Goal: Transaction & Acquisition: Purchase product/service

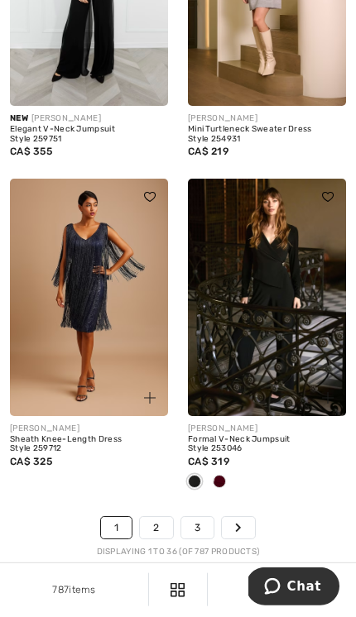
scroll to position [6036, 0]
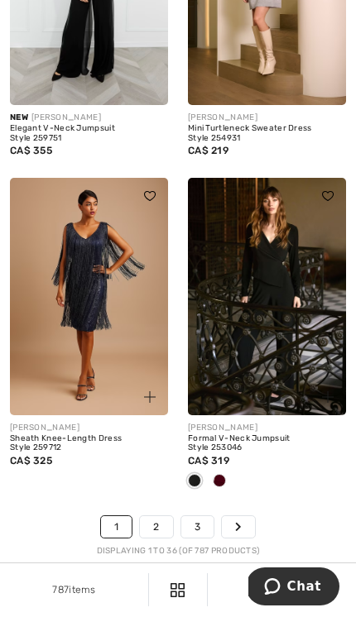
click at [148, 523] on link "2" at bounding box center [156, 527] width 32 height 22
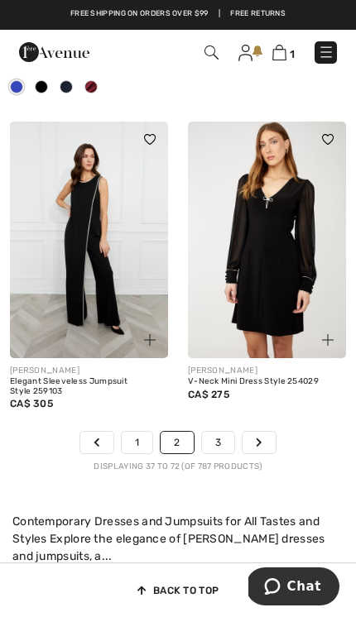
scroll to position [5963, 0]
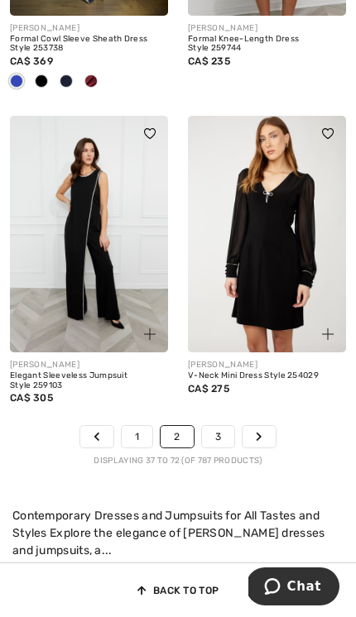
click at [226, 426] on link "3" at bounding box center [218, 437] width 32 height 22
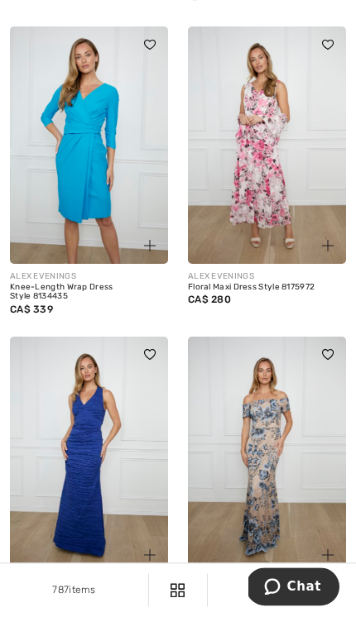
scroll to position [862, 0]
click at [275, 497] on img at bounding box center [267, 456] width 158 height 238
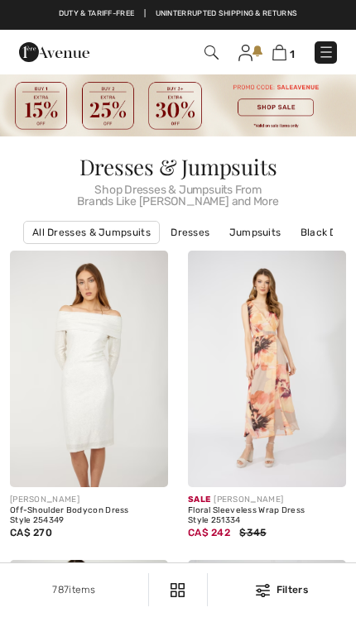
scroll to position [882, 0]
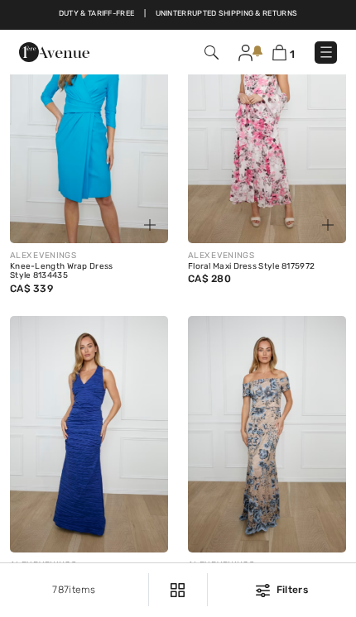
checkbox input "true"
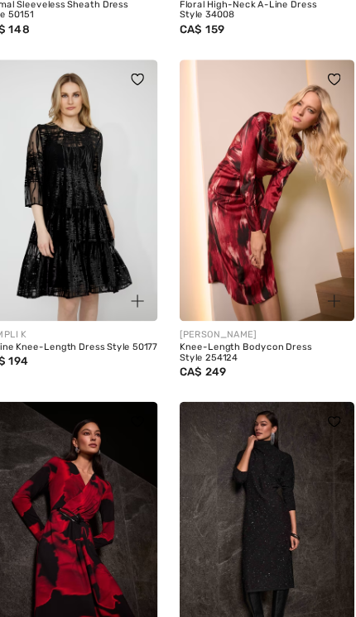
scroll to position [4840, 0]
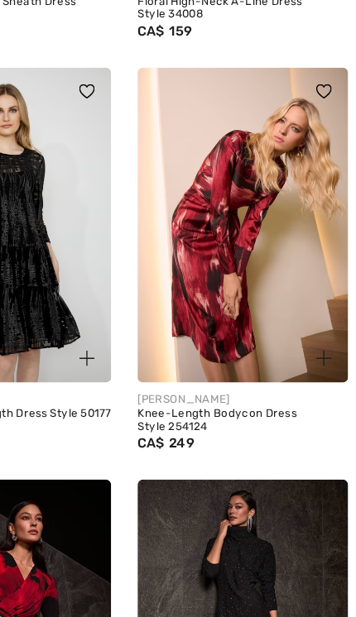
click at [188, 217] on img at bounding box center [267, 173] width 158 height 238
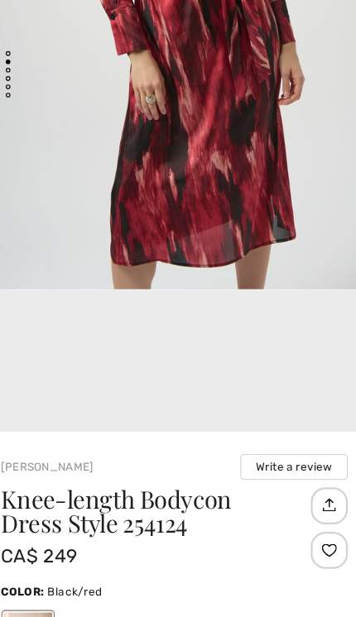
scroll to position [218, 0]
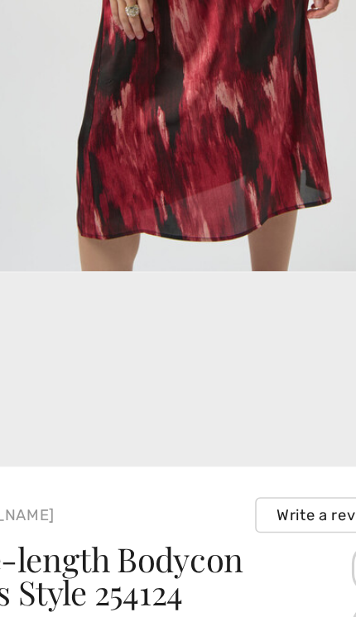
click at [164, 269] on video "Your browser does not support the video tag." at bounding box center [178, 346] width 356 height 178
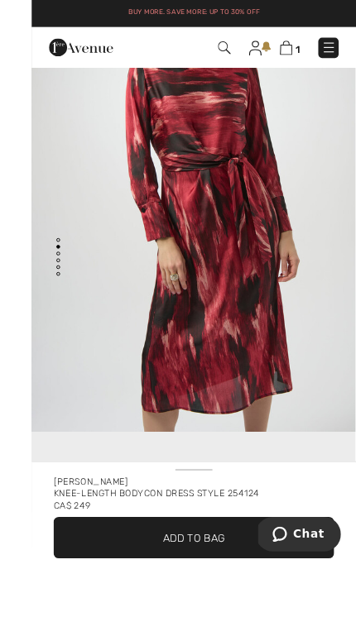
scroll to position [113, 0]
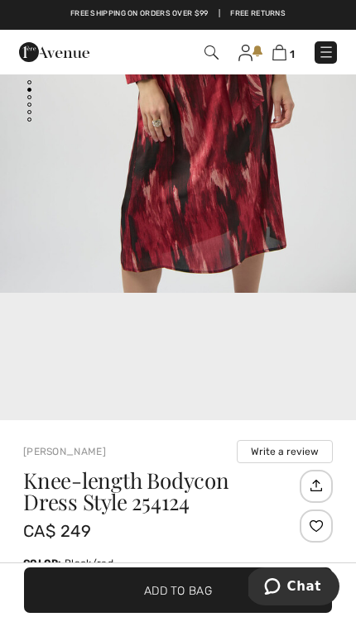
click at [264, 348] on video "Your browser does not support the video tag." at bounding box center [178, 383] width 356 height 178
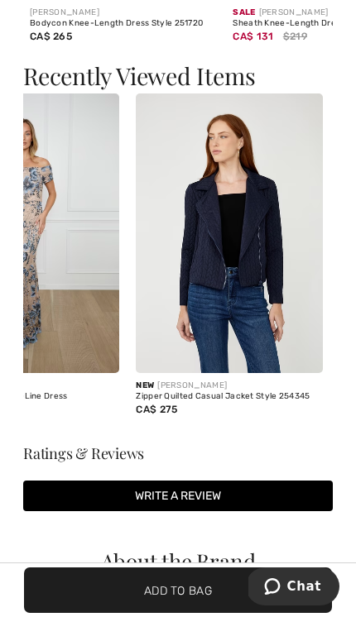
scroll to position [2255, 0]
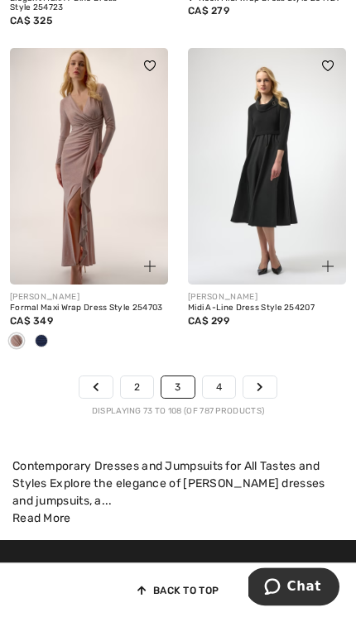
scroll to position [6088, 0]
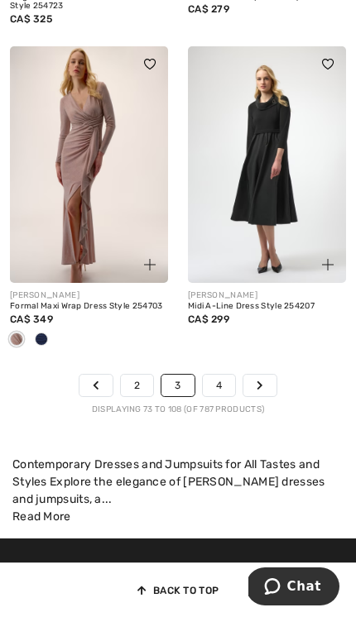
click at [228, 375] on link "4" at bounding box center [219, 386] width 32 height 22
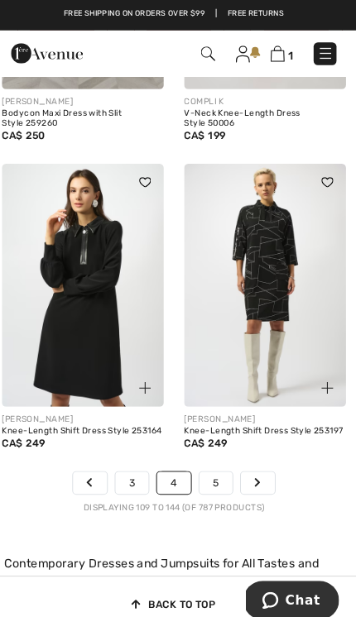
scroll to position [5985, 0]
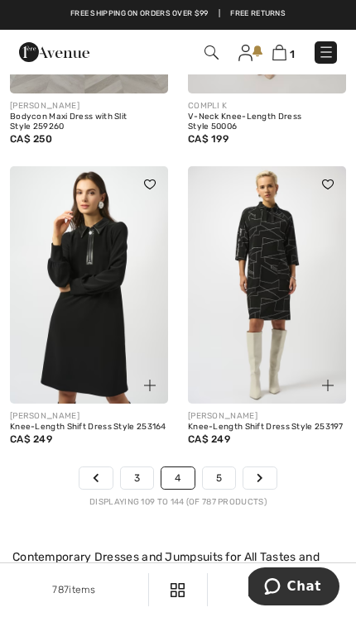
click at [224, 474] on link "5" at bounding box center [219, 479] width 32 height 22
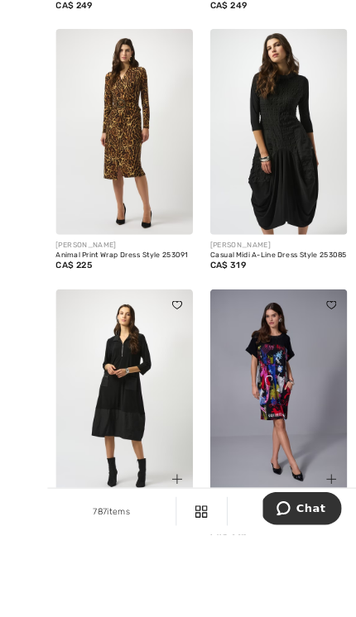
scroll to position [5846, 0]
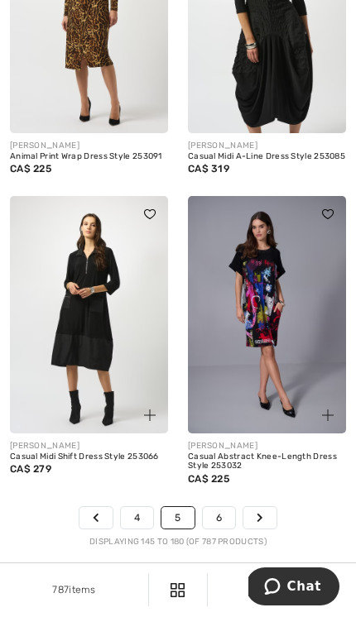
click at [228, 507] on link "6" at bounding box center [219, 518] width 32 height 22
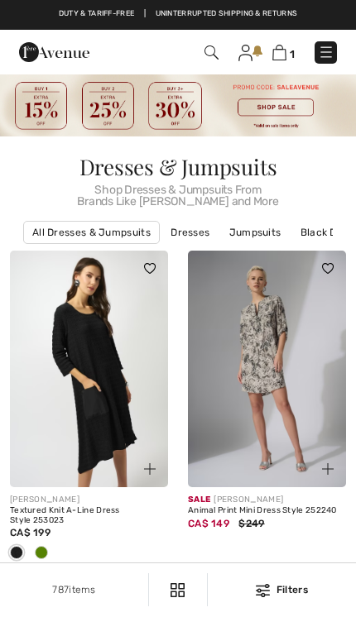
checkbox input "true"
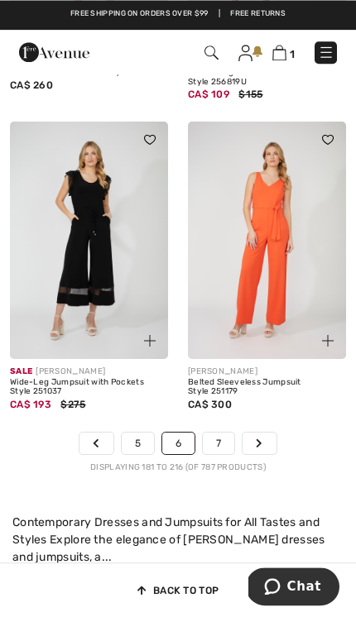
scroll to position [5975, 0]
click at [228, 433] on link "7" at bounding box center [218, 444] width 31 height 22
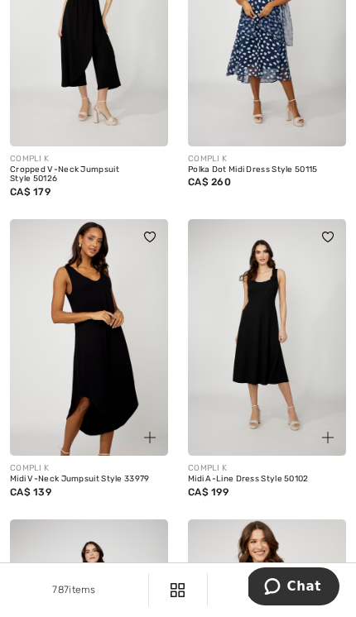
scroll to position [5310, 0]
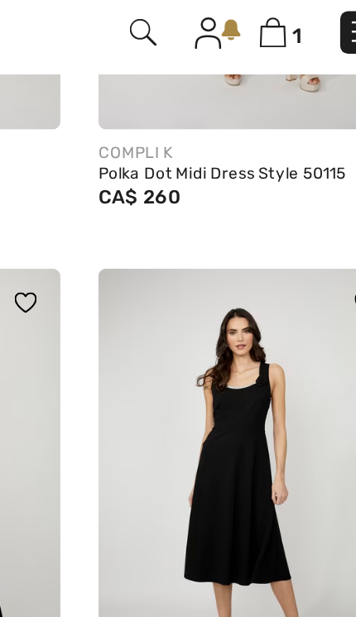
click at [188, 238] on img at bounding box center [267, 295] width 158 height 238
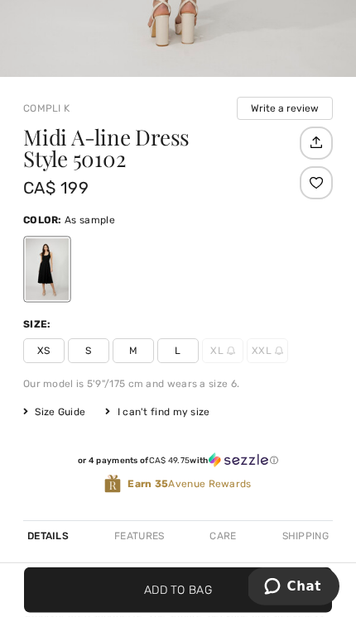
scroll to position [524, 0]
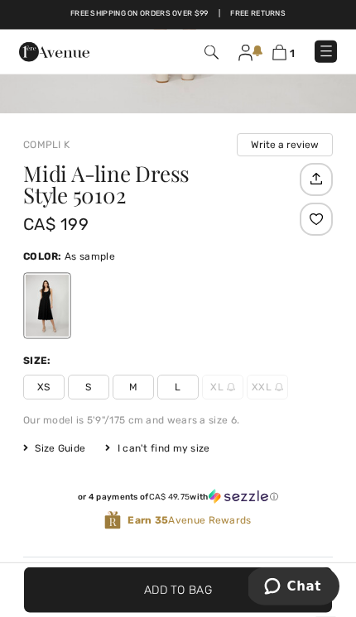
click at [126, 393] on span "M" at bounding box center [133, 387] width 41 height 25
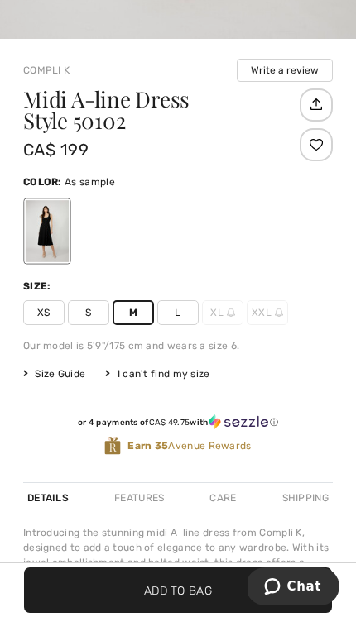
scroll to position [564, 0]
click at [186, 588] on span "Add to Bag" at bounding box center [178, 590] width 68 height 17
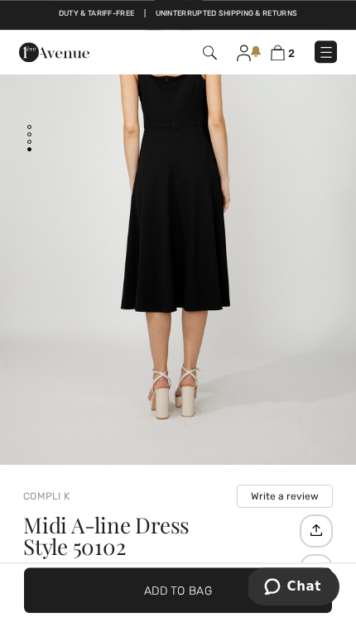
scroll to position [130, 0]
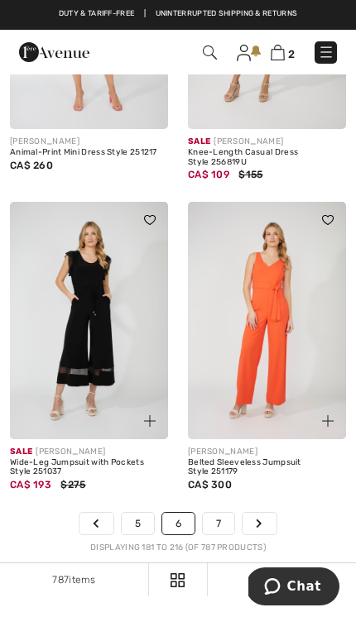
scroll to position [5891, 0]
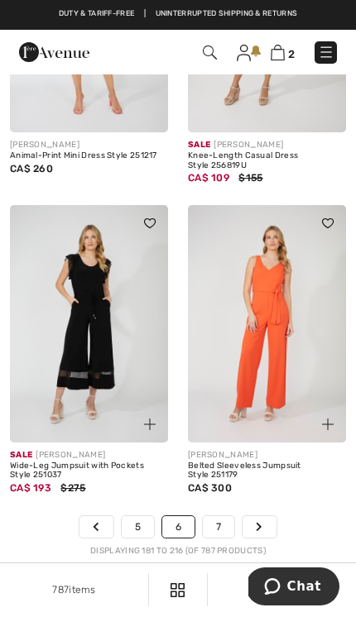
click at [222, 516] on link "7" at bounding box center [218, 527] width 31 height 22
click at [225, 516] on link "7" at bounding box center [218, 527] width 31 height 22
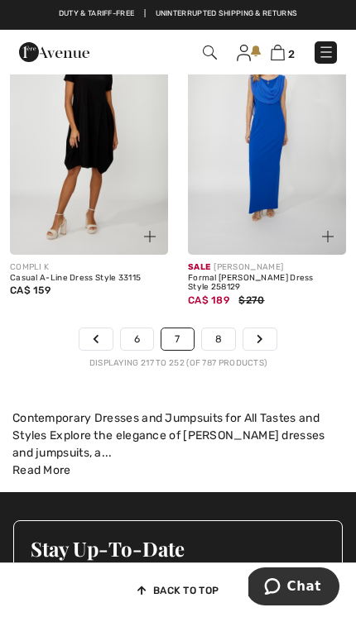
scroll to position [6011, 0]
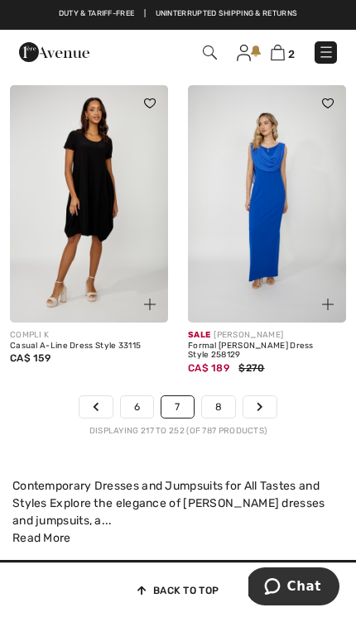
click at [226, 396] on link "8" at bounding box center [218, 407] width 33 height 22
